Goal: Navigation & Orientation: Find specific page/section

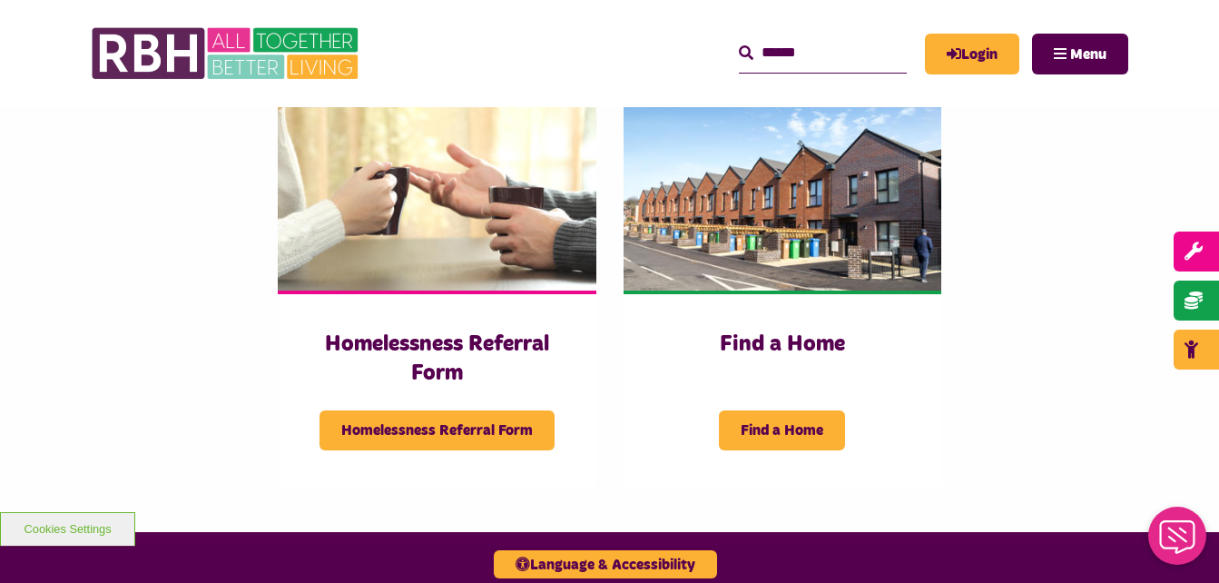
scroll to position [472, 0]
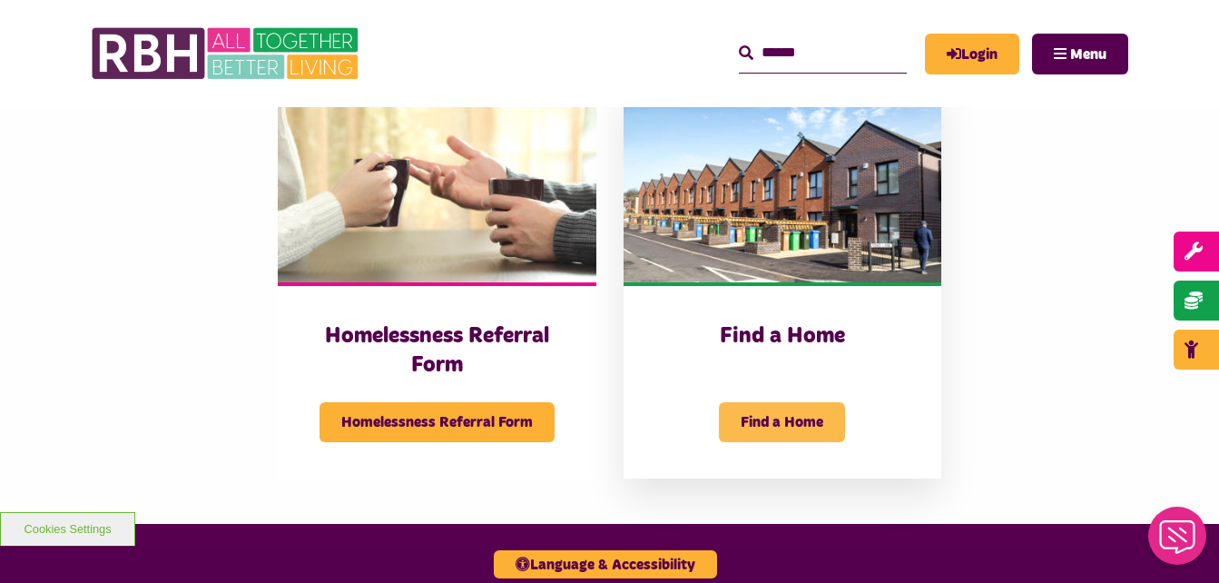
click at [793, 412] on span "Find a Home" at bounding box center [782, 422] width 126 height 40
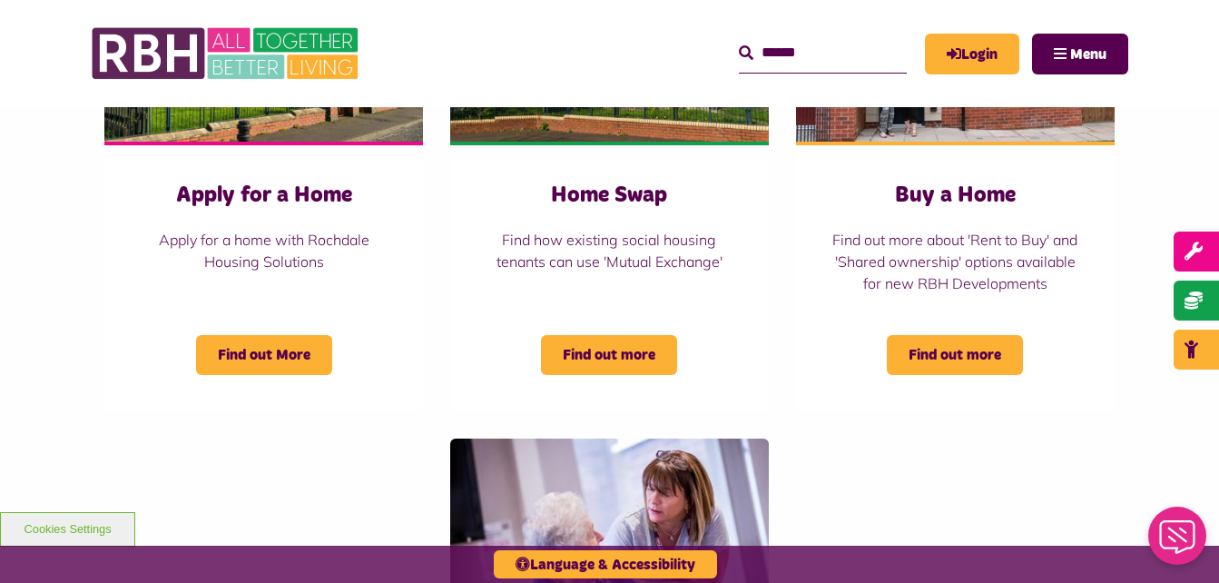
scroll to position [862, 0]
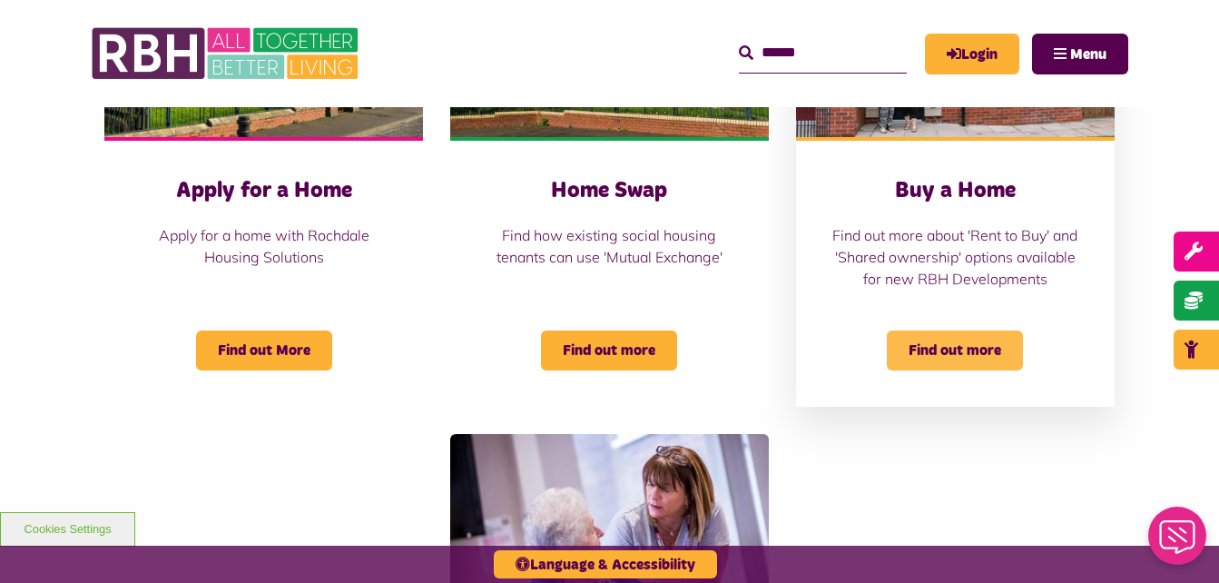
click at [984, 370] on span "Find out more" at bounding box center [955, 350] width 136 height 40
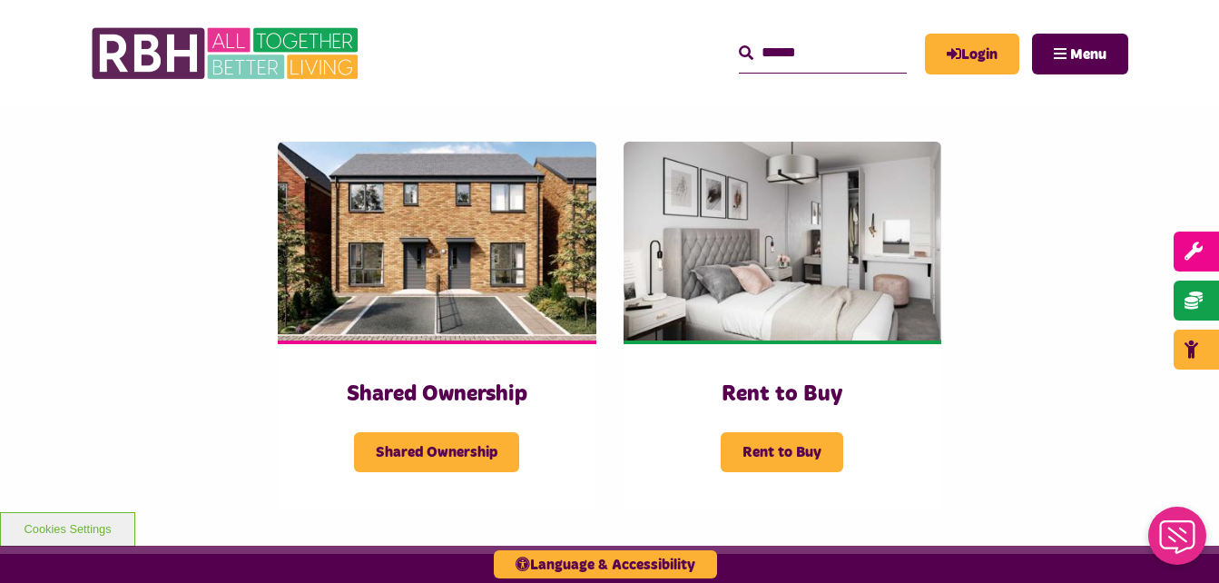
scroll to position [365, 0]
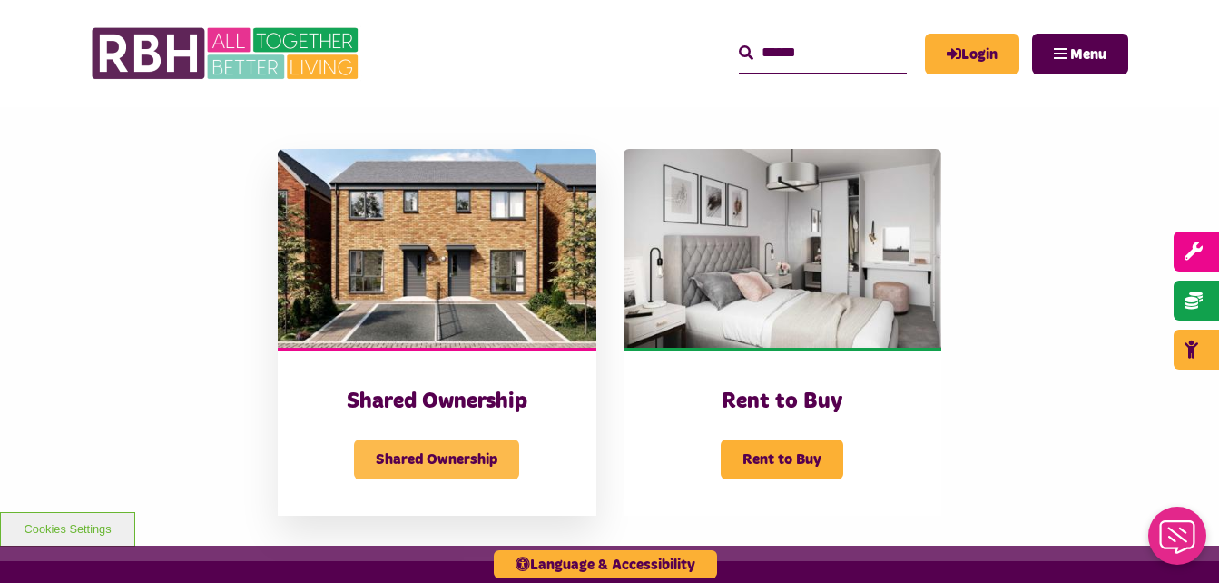
click at [439, 471] on span "Shared Ownership" at bounding box center [436, 459] width 165 height 40
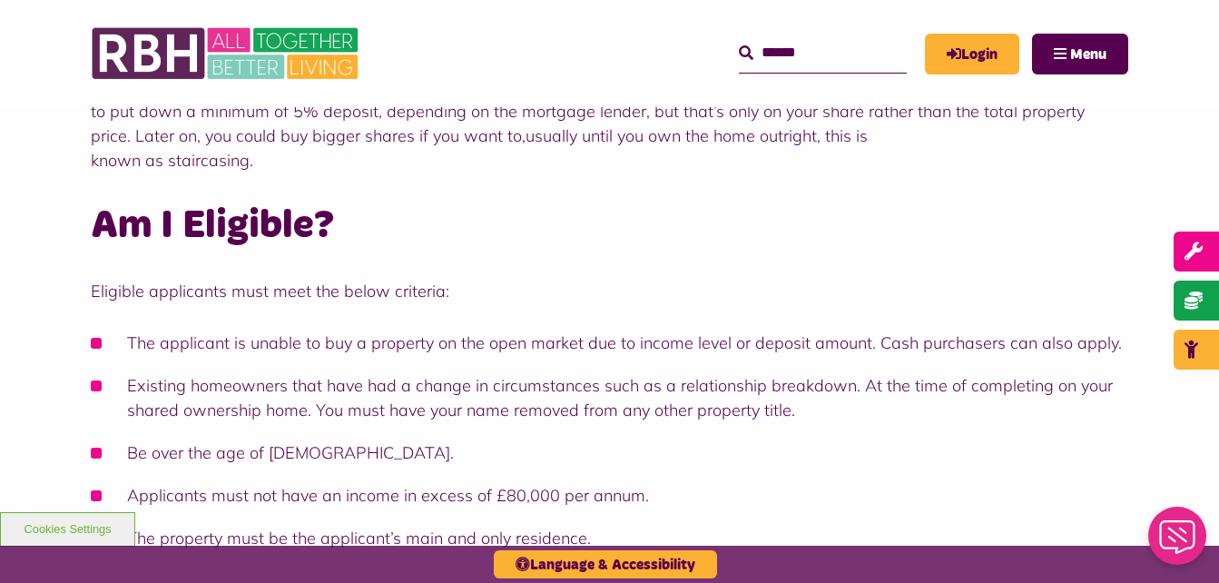
scroll to position [539, 0]
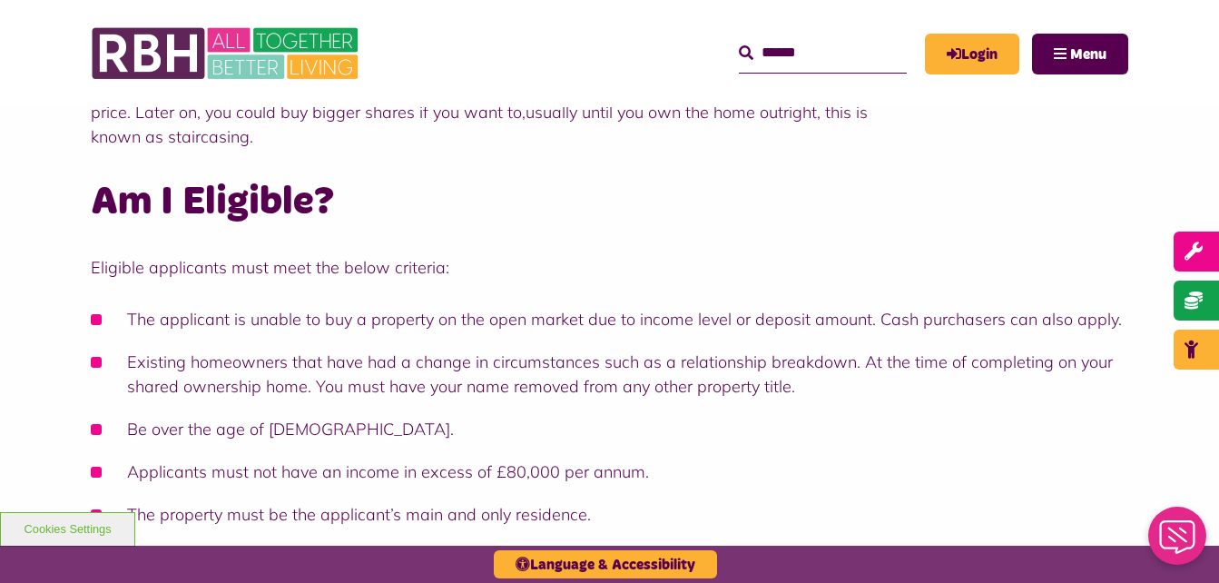
click at [370, 358] on li "Existing homeowners that have had a change in circumstances such as a relations…" at bounding box center [610, 374] width 1038 height 49
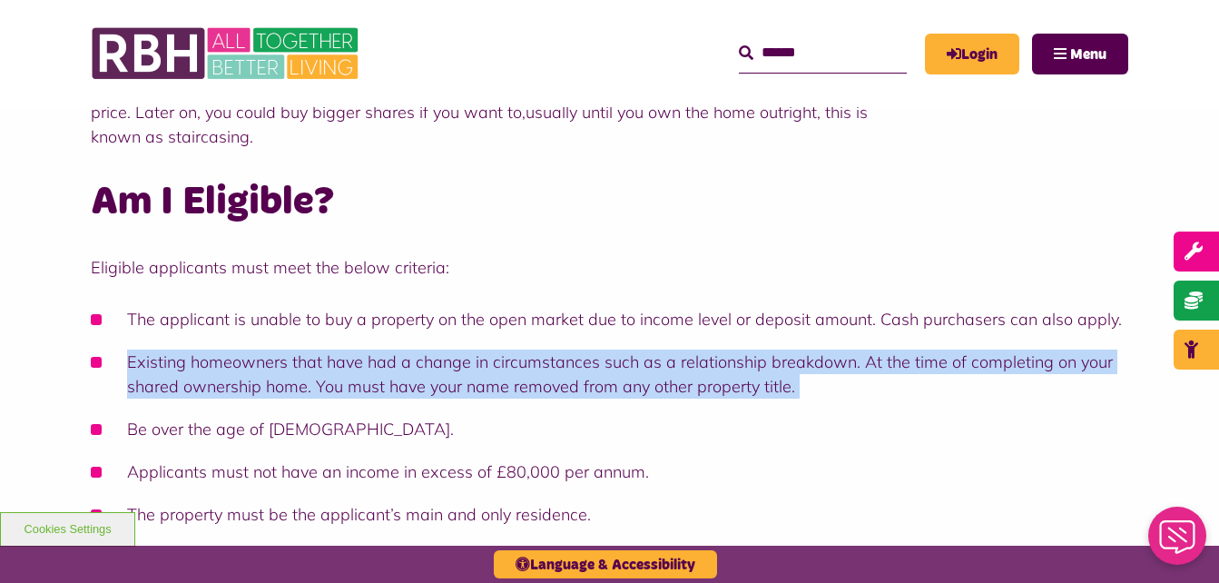
click at [370, 358] on li "Existing homeowners that have had a change in circumstances such as a relations…" at bounding box center [610, 374] width 1038 height 49
click at [670, 359] on li "Existing homeowners that have had a change in circumstances such as a relations…" at bounding box center [610, 374] width 1038 height 49
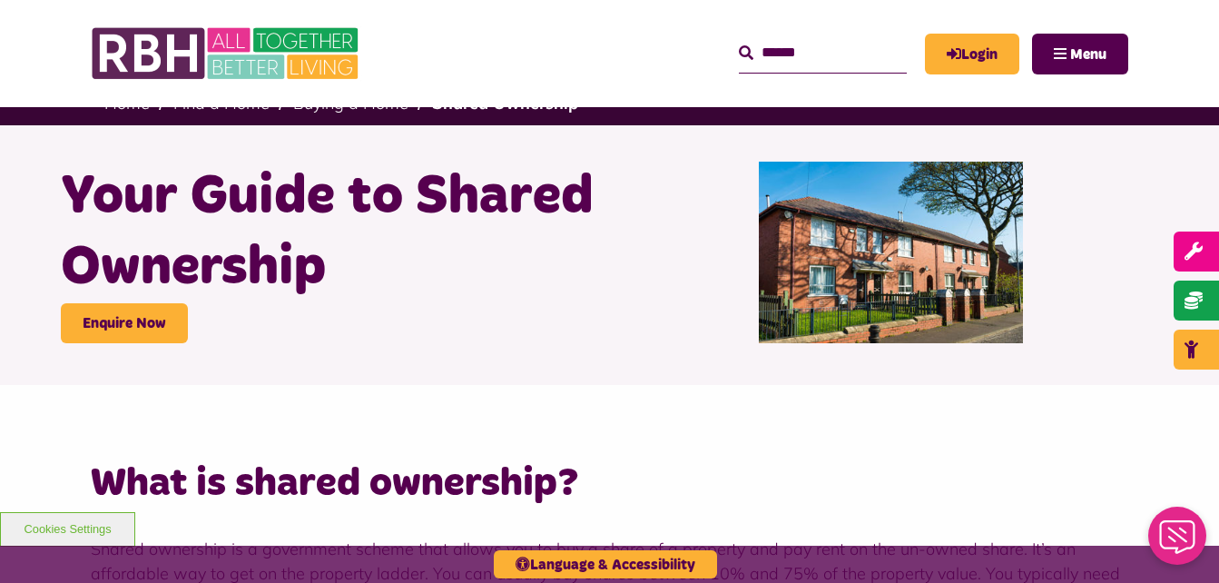
scroll to position [19, 0]
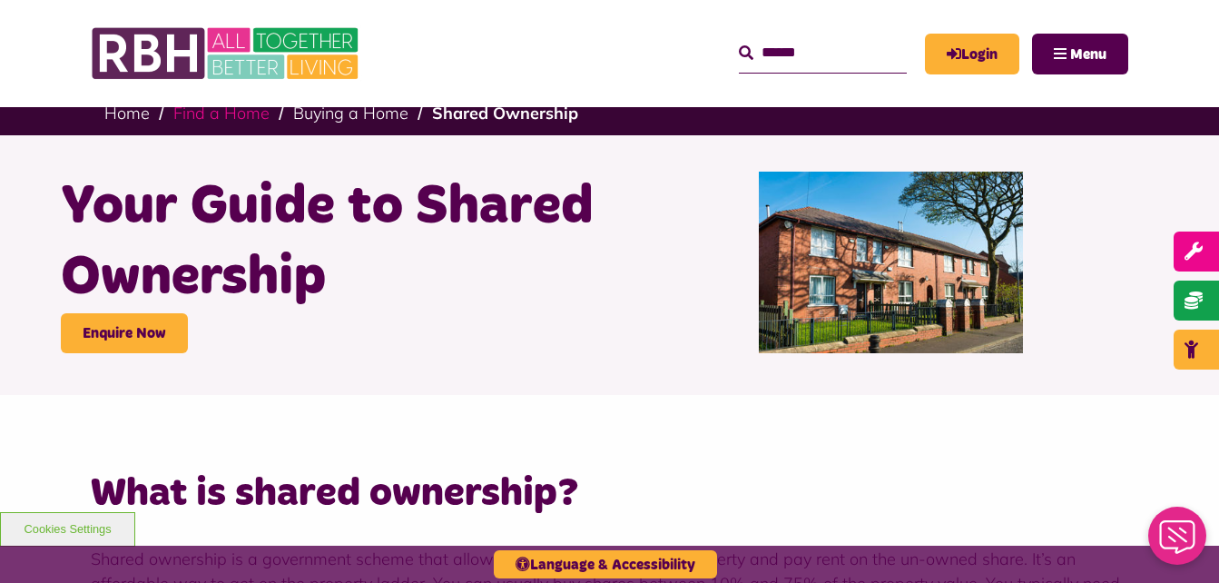
click at [177, 119] on link "Find a Home" at bounding box center [221, 113] width 96 height 21
